Goal: Information Seeking & Learning: Learn about a topic

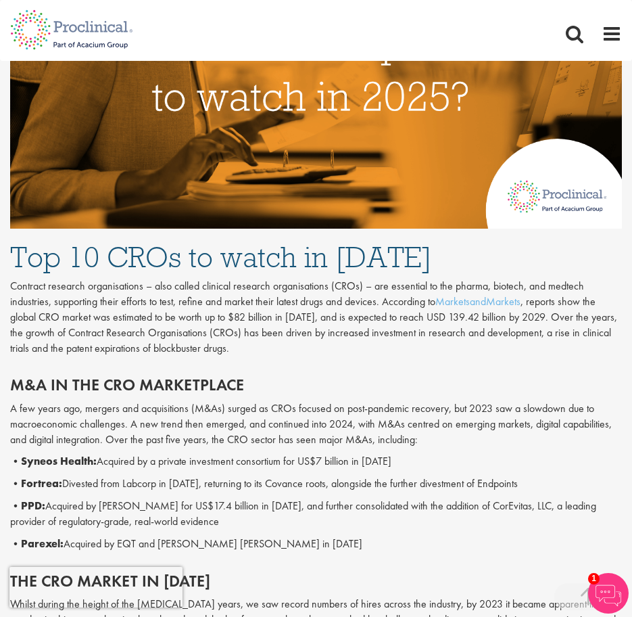
scroll to position [676, 0]
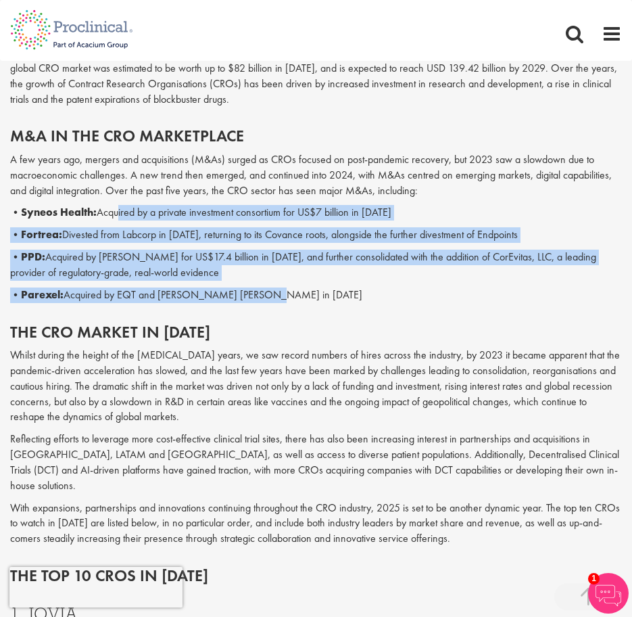
drag, startPoint x: 158, startPoint y: 225, endPoint x: 314, endPoint y: 298, distance: 172.5
click at [313, 298] on div "M&A in the CRO marketplace A few years ago, mergers and acquisitions (M&As) sur…" at bounding box center [316, 214] width 632 height 175
drag, startPoint x: 314, startPoint y: 298, endPoint x: 379, endPoint y: 352, distance: 84.5
click at [379, 352] on p "Whilst during the height of the [MEDICAL_DATA] years, we saw record numbers of …" at bounding box center [316, 386] width 612 height 77
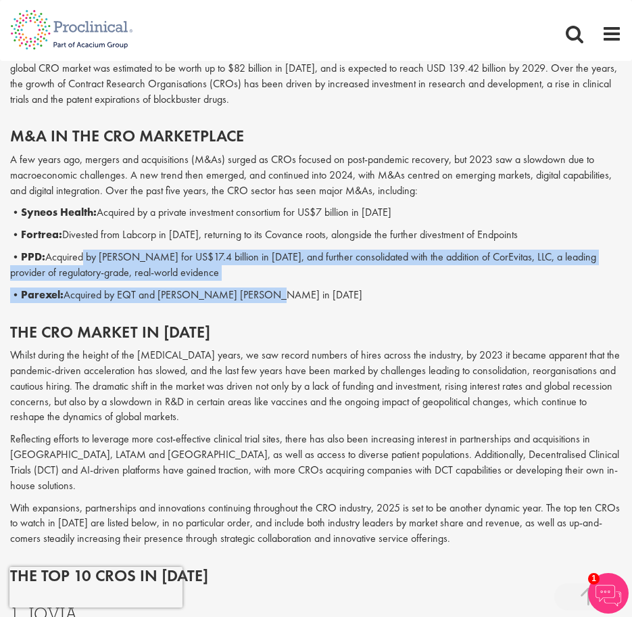
drag, startPoint x: 321, startPoint y: 296, endPoint x: 80, endPoint y: 247, distance: 246.3
click at [80, 247] on div "M&A in the CRO marketplace A few years ago, mergers and acquisitions (M&As) sur…" at bounding box center [316, 214] width 632 height 175
drag, startPoint x: 80, startPoint y: 247, endPoint x: 94, endPoint y: 279, distance: 35.4
click at [94, 279] on p "• PPD: Acquired by [PERSON_NAME] for US$17.4 billion in [DATE], and further con…" at bounding box center [316, 265] width 612 height 31
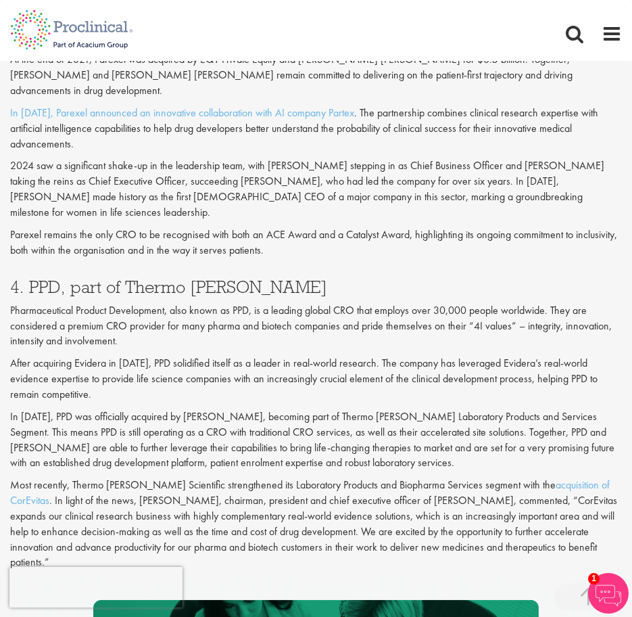
scroll to position [1759, 0]
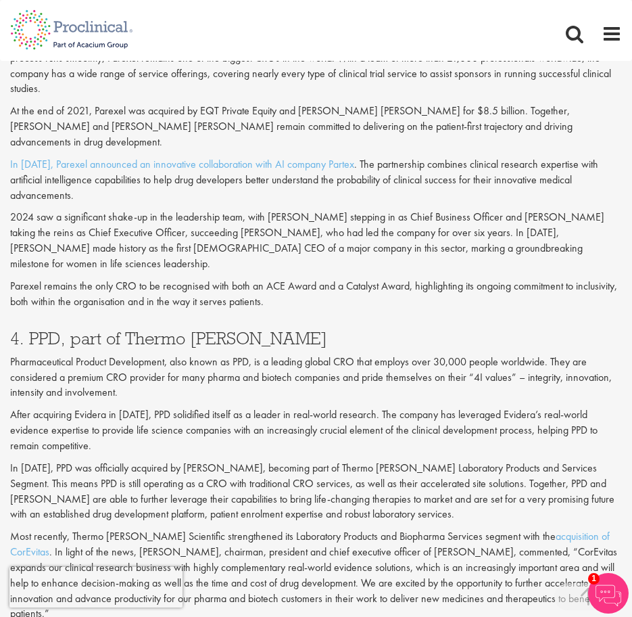
click at [319, 354] on p "Pharmaceutical Product Development, also known as PPD, is a leading global CRO …" at bounding box center [316, 377] width 612 height 47
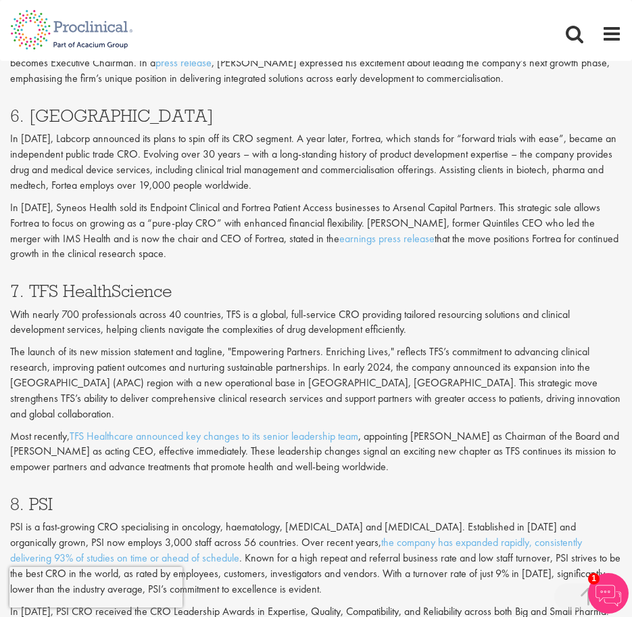
scroll to position [2638, 0]
click at [80, 306] on p "With nearly 700 professionals across 40 countries, TFS is a global, full-servic…" at bounding box center [316, 321] width 612 height 31
drag, startPoint x: 80, startPoint y: 263, endPoint x: 80, endPoint y: 297, distance: 33.8
click at [80, 306] on p "With nearly 700 professionals across 40 countries, TFS is a global, full-servic…" at bounding box center [316, 321] width 612 height 31
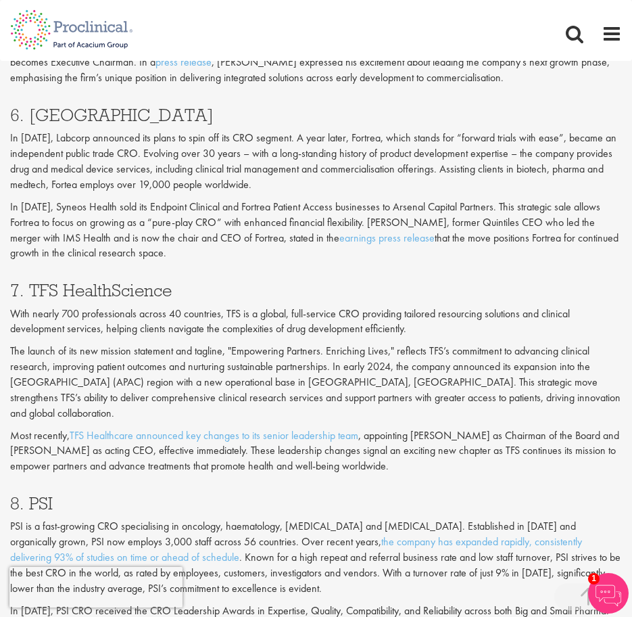
drag, startPoint x: 80, startPoint y: 297, endPoint x: 82, endPoint y: 310, distance: 12.9
click at [82, 344] on p "The launch of its new mission statement and tagline, "Empowering Partners. Enri…" at bounding box center [316, 382] width 612 height 77
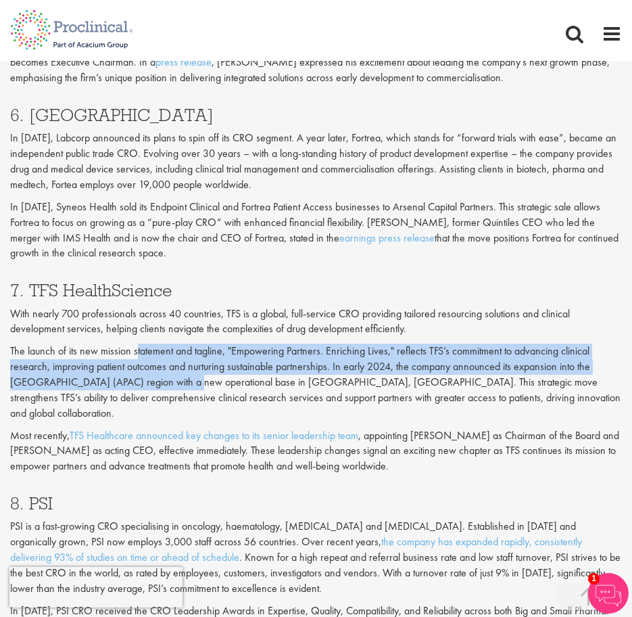
drag, startPoint x: 135, startPoint y: 296, endPoint x: 160, endPoint y: 327, distance: 39.4
click at [160, 344] on p "The launch of its new mission statement and tagline, "Empowering Partners. Enri…" at bounding box center [316, 382] width 612 height 77
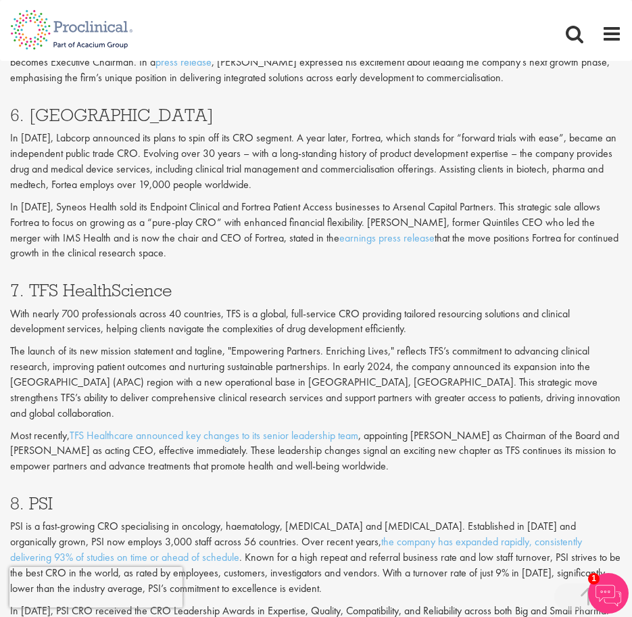
drag, startPoint x: 160, startPoint y: 327, endPoint x: 193, endPoint y: 394, distance: 75.0
click at [193, 428] on p "Most recently, TFS Healthcare announced key changes to its senior leadership te…" at bounding box center [316, 451] width 612 height 47
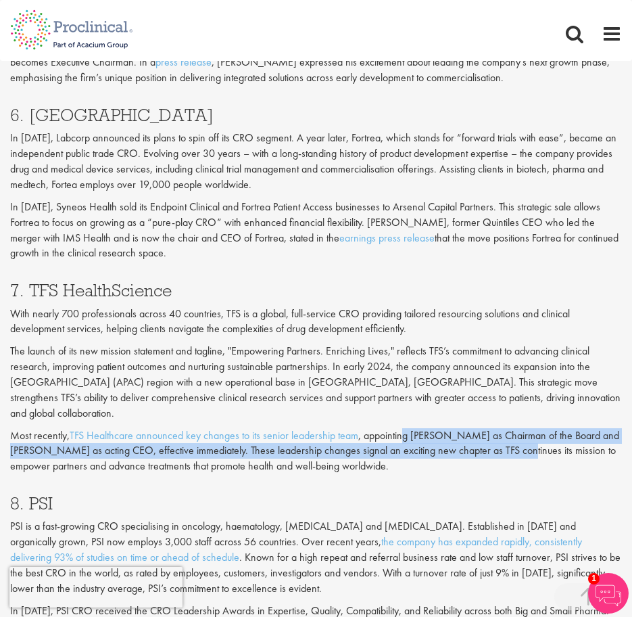
drag, startPoint x: 505, startPoint y: 380, endPoint x: 406, endPoint y: 352, distance: 103.4
click at [406, 428] on p "Most recently, TFS Healthcare announced key changes to its senior leadership te…" at bounding box center [316, 451] width 612 height 47
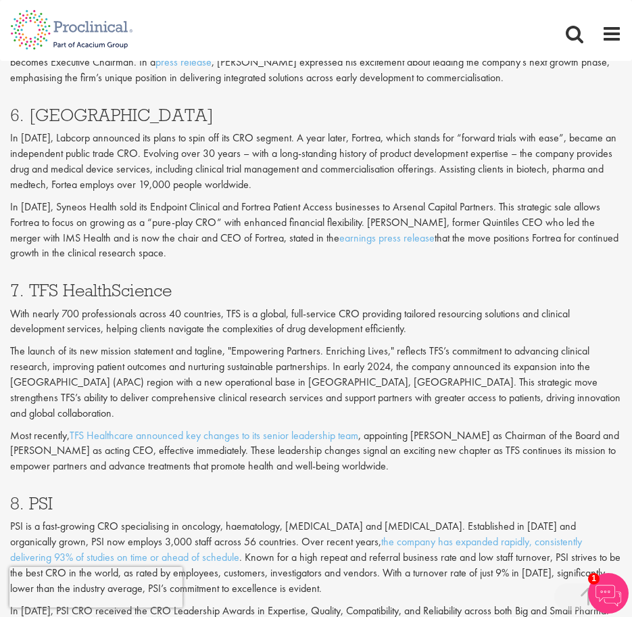
drag, startPoint x: 406, startPoint y: 352, endPoint x: 434, endPoint y: 385, distance: 43.7
click at [434, 428] on p "Most recently, TFS Healthcare announced key changes to its senior leadership te…" at bounding box center [316, 451] width 612 height 47
click at [420, 428] on p "Most recently, TFS Healthcare announced key changes to its senior leadership te…" at bounding box center [316, 451] width 612 height 47
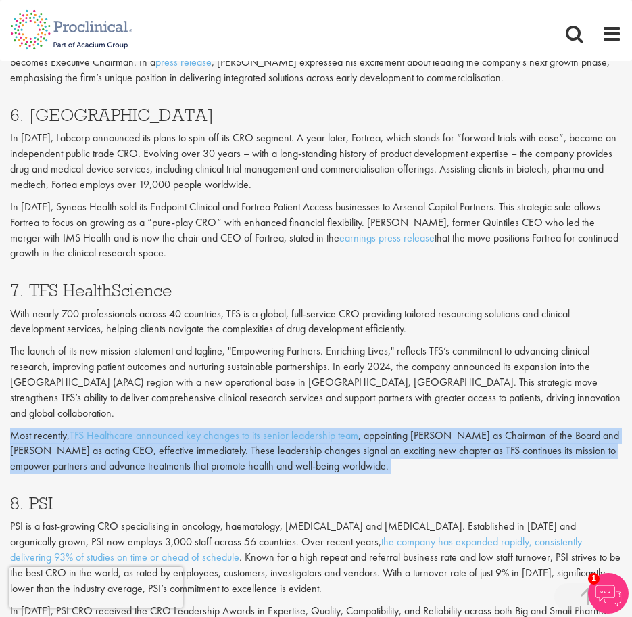
click at [420, 428] on p "Most recently, TFS Healthcare announced key changes to its senior leadership te…" at bounding box center [316, 451] width 612 height 47
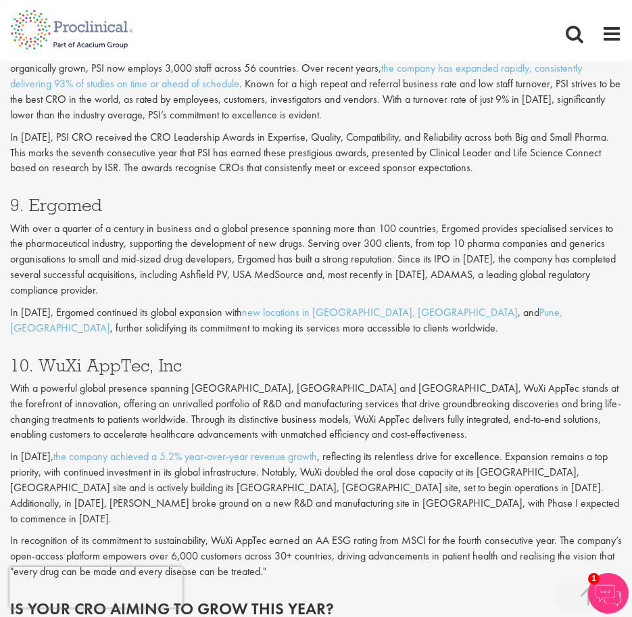
scroll to position [3382, 0]
